Goal: Task Accomplishment & Management: Use online tool/utility

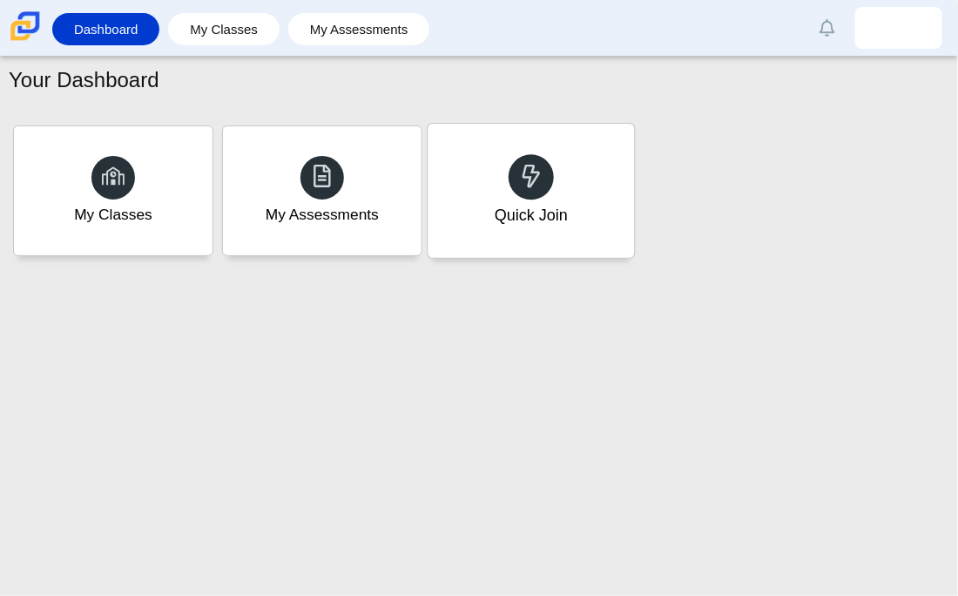
click at [609, 201] on div "Quick Join" at bounding box center [531, 191] width 206 height 134
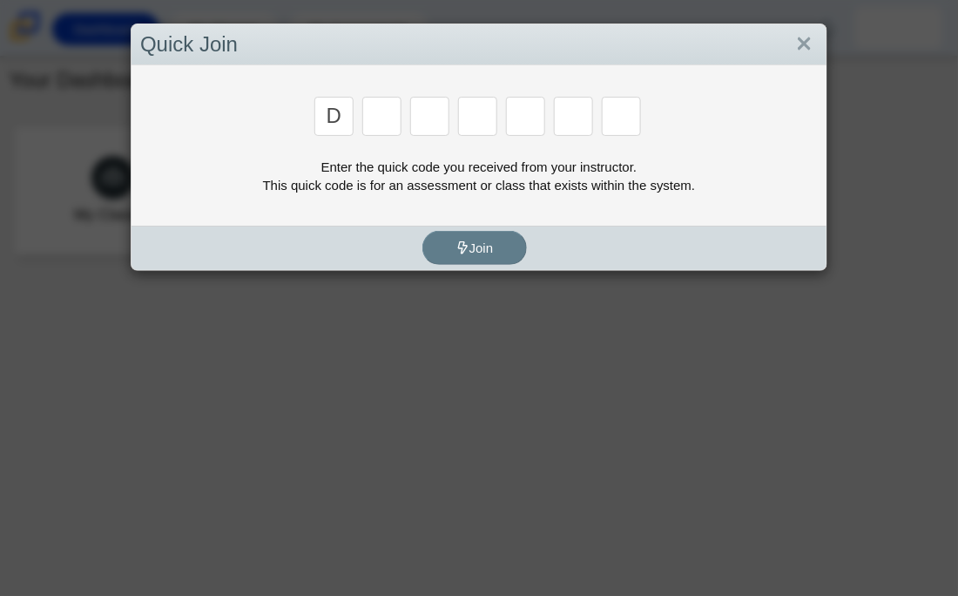
type input "D"
type input "E"
type input "g"
type input "v"
type input "9"
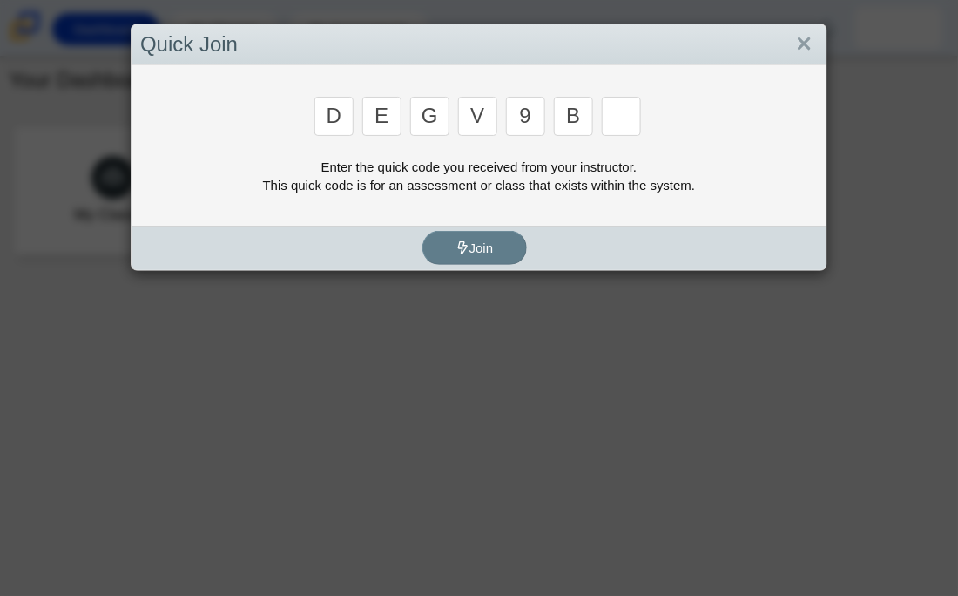
type input "b"
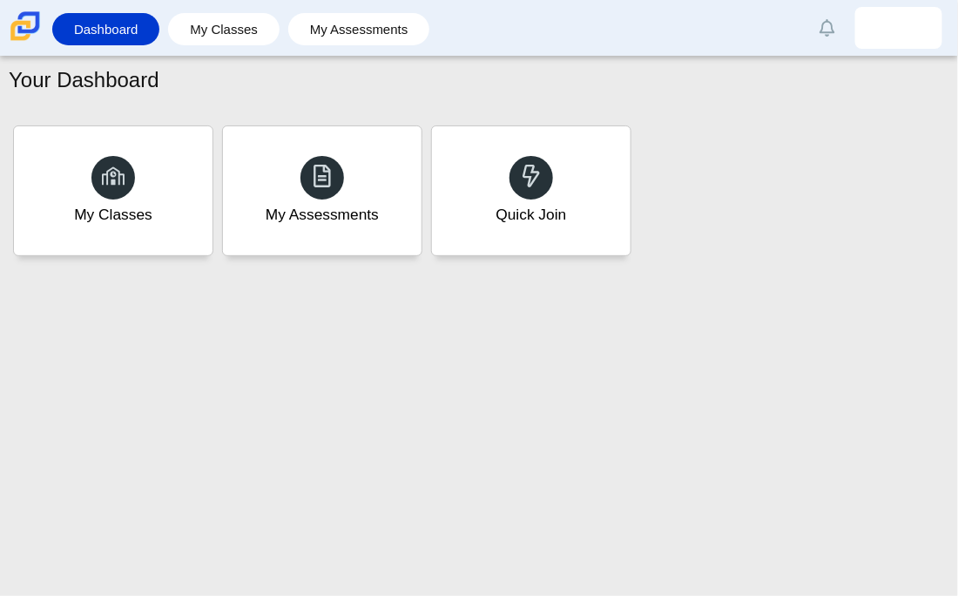
type input "5"
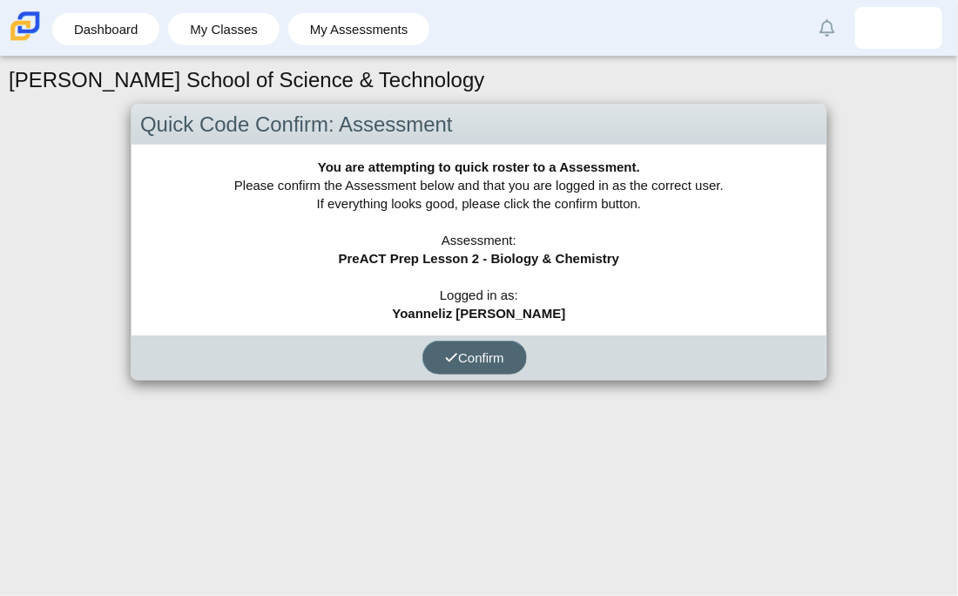
click at [491, 360] on span "Confirm" at bounding box center [474, 357] width 59 height 15
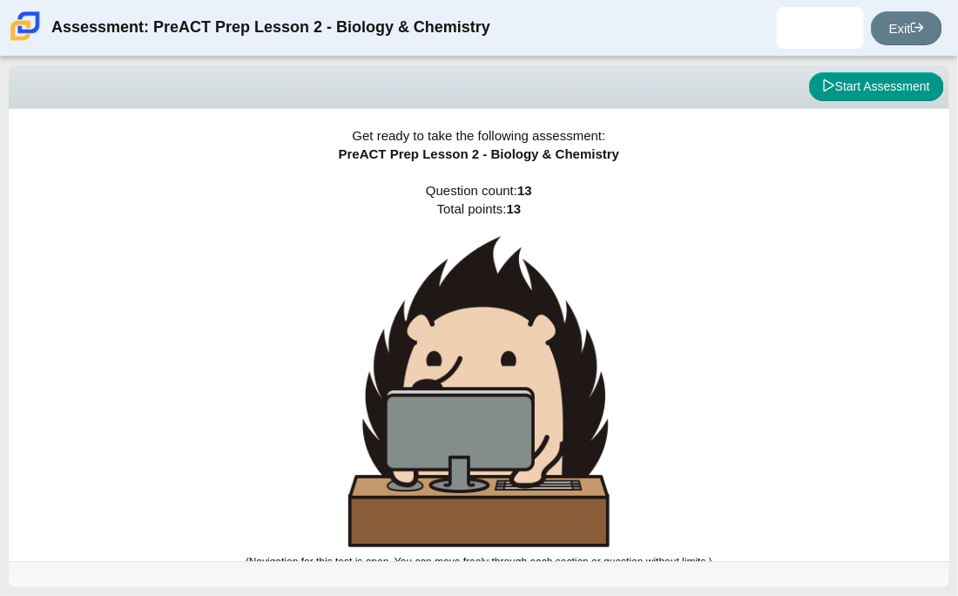
scroll to position [10, 0]
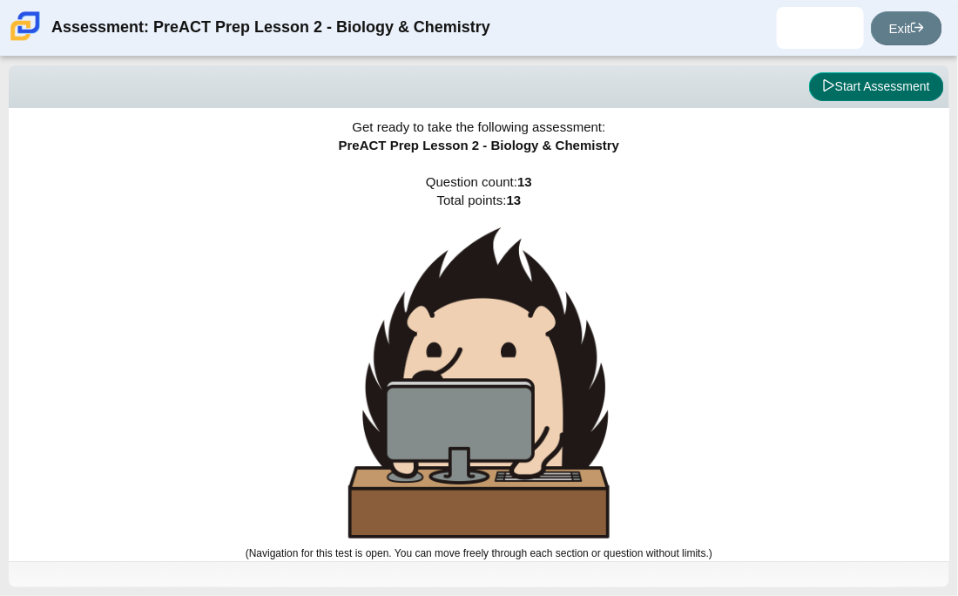
click at [856, 88] on button "Start Assessment" at bounding box center [876, 87] width 135 height 30
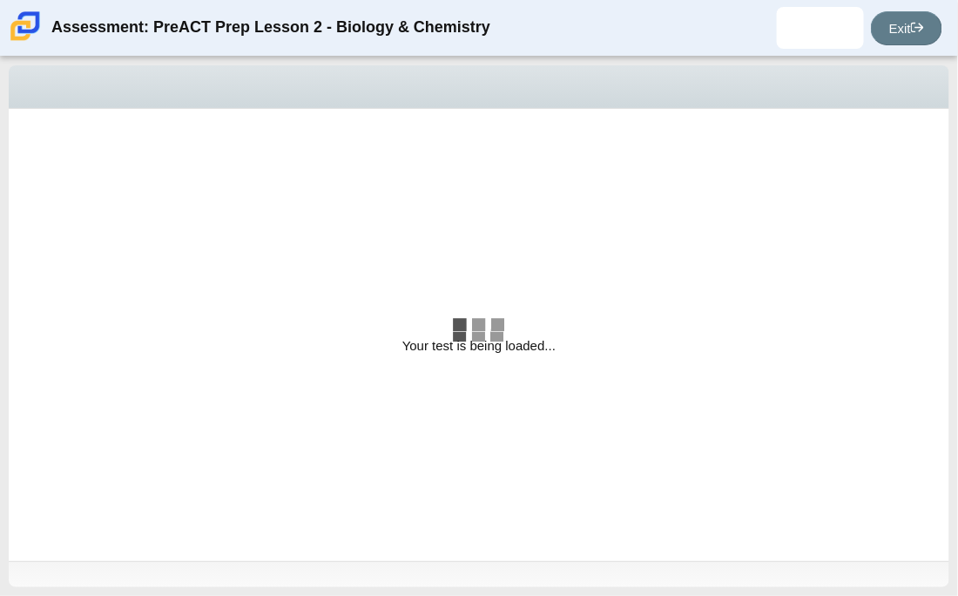
select select "58607607-65e7-4836-9523-ecd11f1865a2"
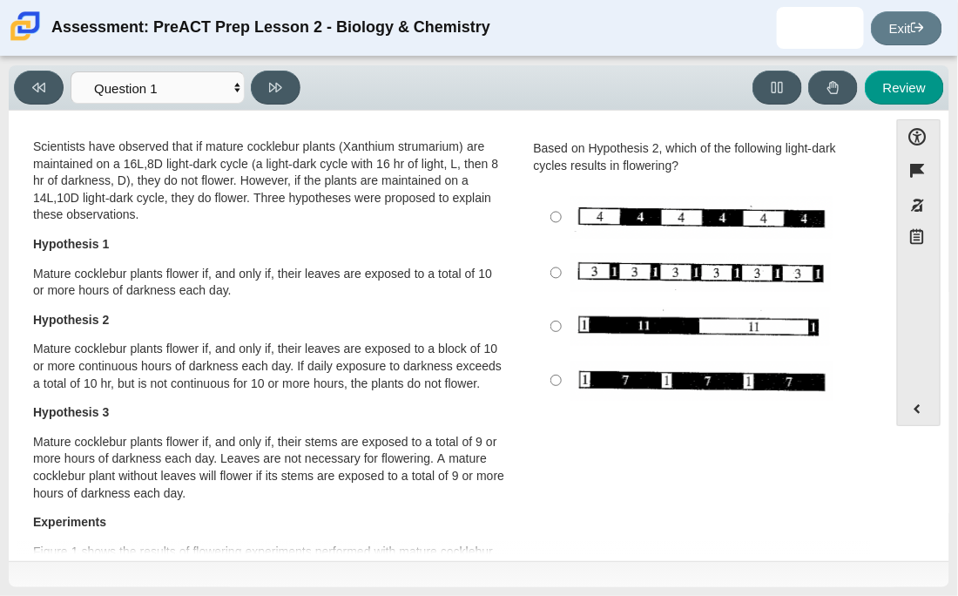
scroll to position [2, 0]
